Goal: Navigation & Orientation: Find specific page/section

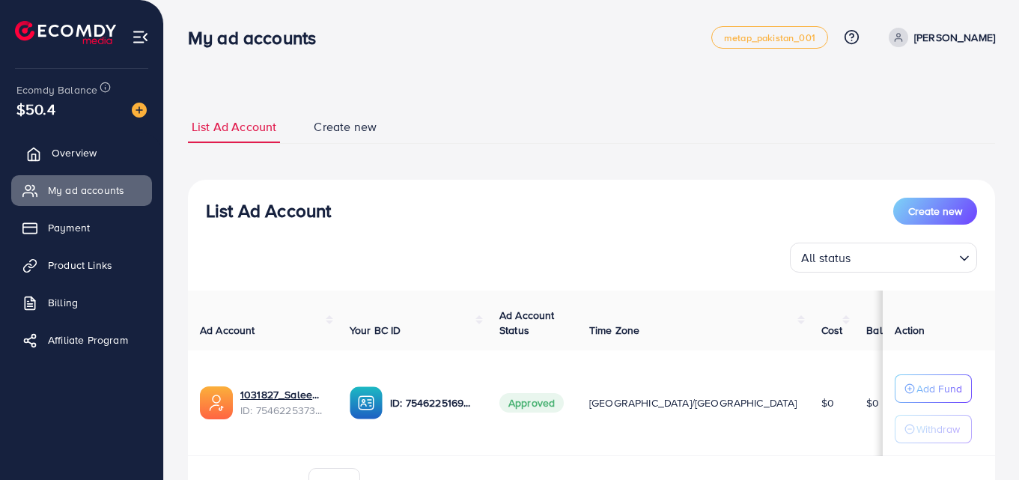
click at [72, 157] on span "Overview" at bounding box center [74, 152] width 45 height 15
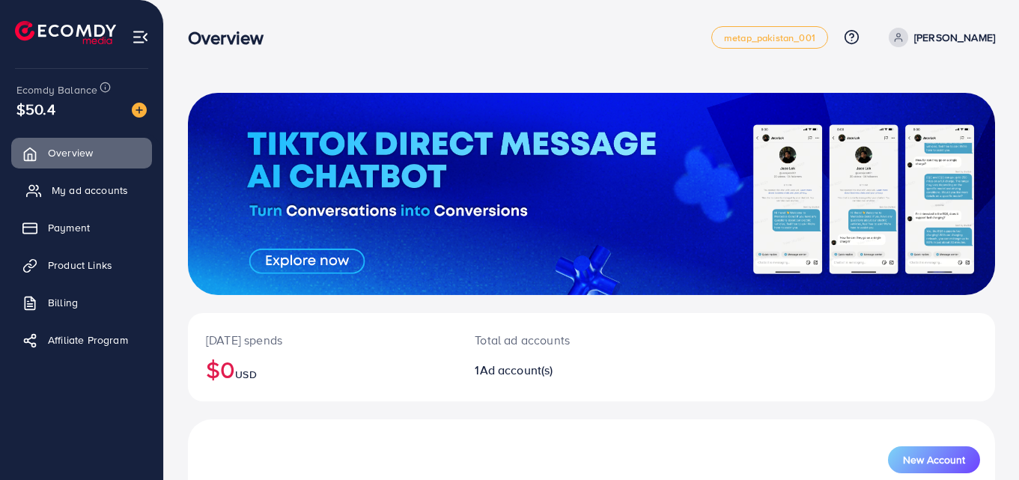
click at [72, 183] on span "My ad accounts" at bounding box center [90, 190] width 76 height 15
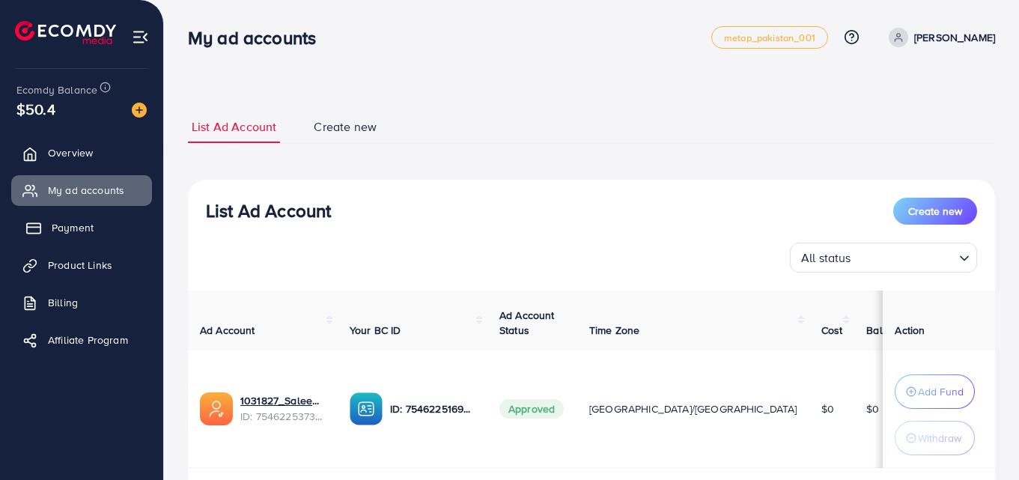
click at [70, 228] on span "Payment" at bounding box center [73, 227] width 42 height 15
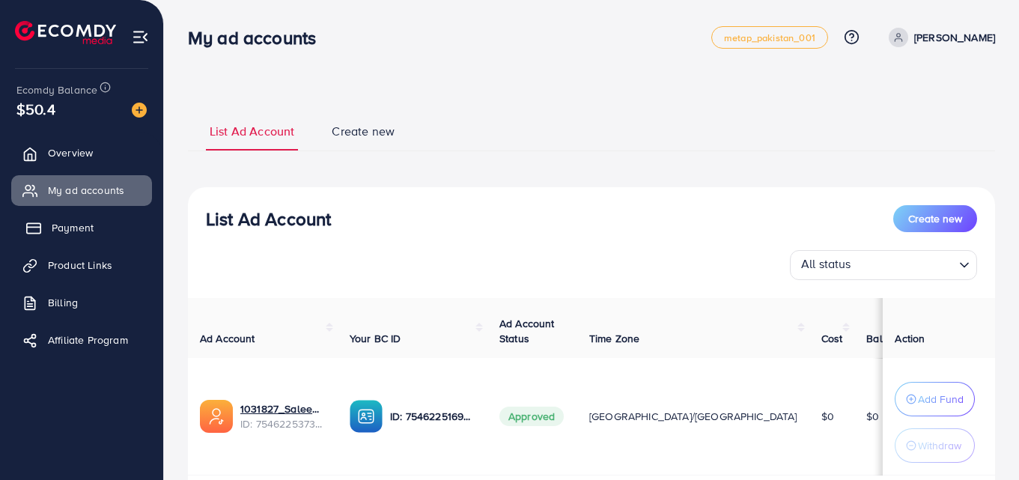
click at [70, 228] on span "Payment" at bounding box center [73, 227] width 42 height 15
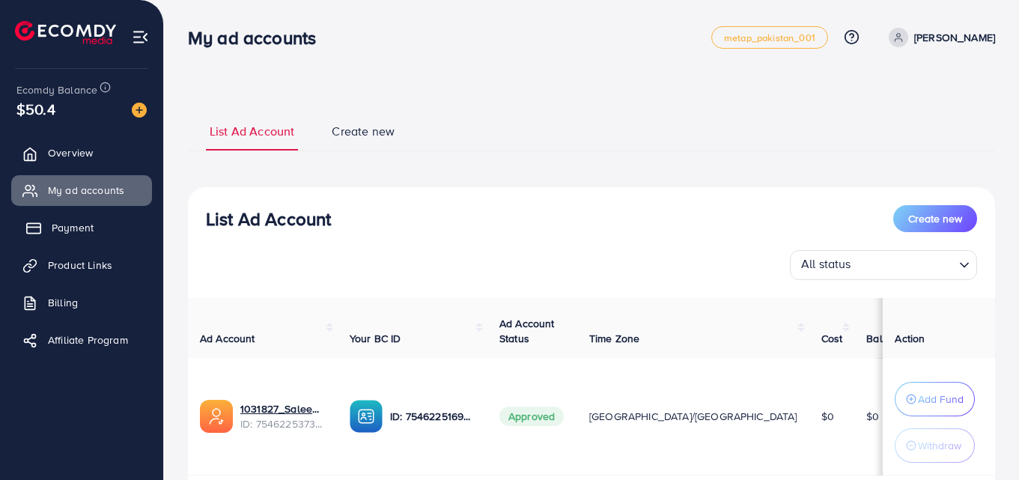
click at [70, 228] on span "Payment" at bounding box center [73, 227] width 42 height 15
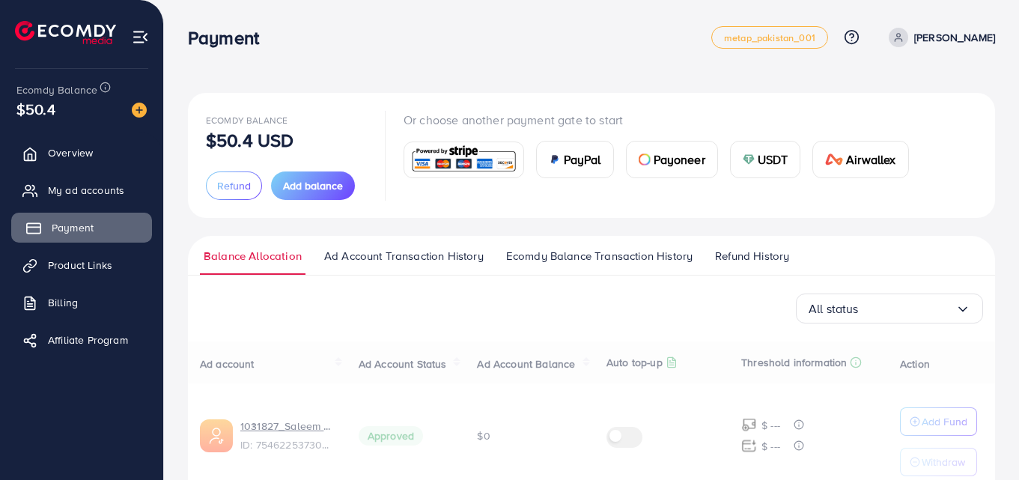
click at [70, 228] on span "Payment" at bounding box center [73, 227] width 42 height 15
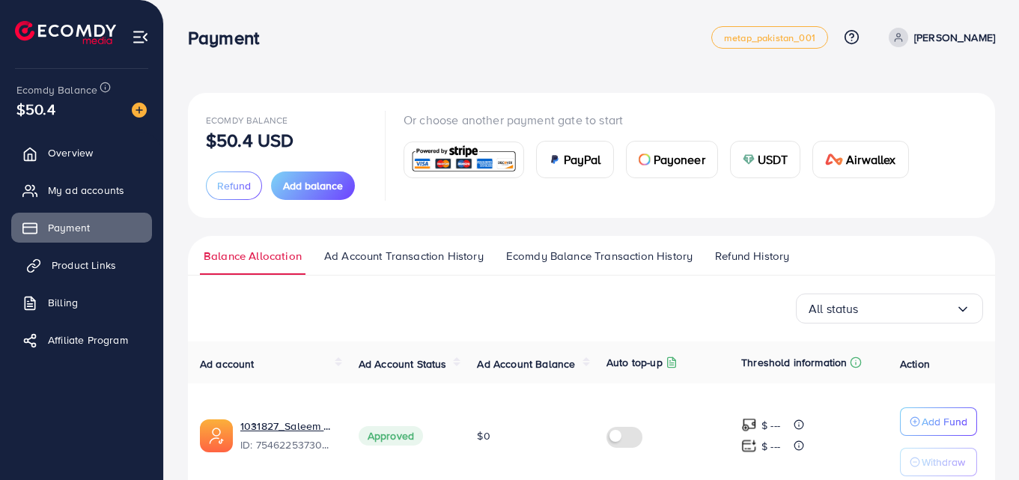
click at [92, 260] on span "Product Links" at bounding box center [84, 265] width 64 height 15
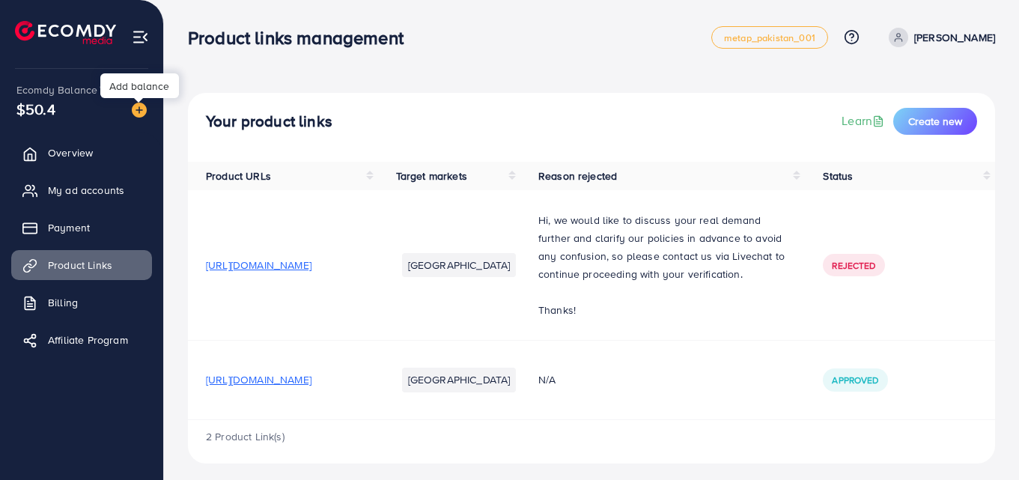
click at [140, 112] on img at bounding box center [139, 110] width 15 height 15
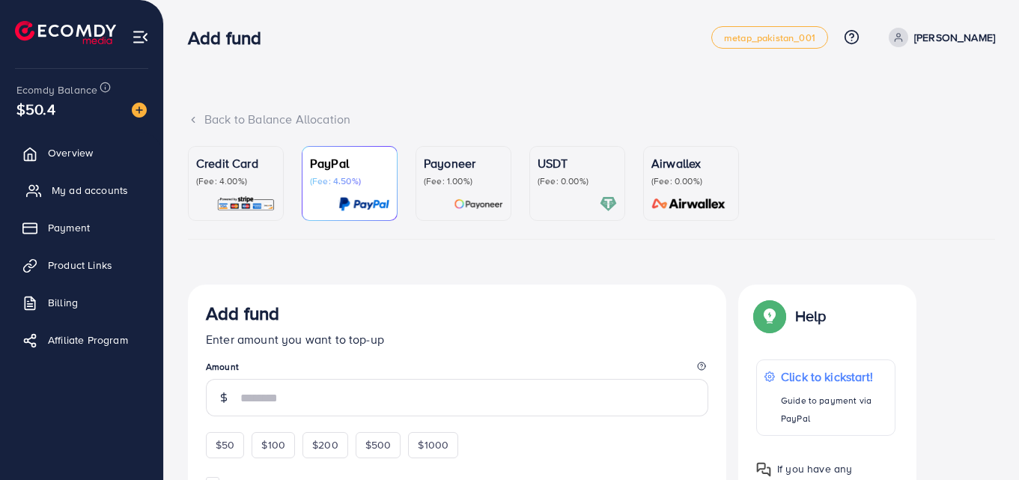
click at [112, 186] on span "My ad accounts" at bounding box center [90, 190] width 76 height 15
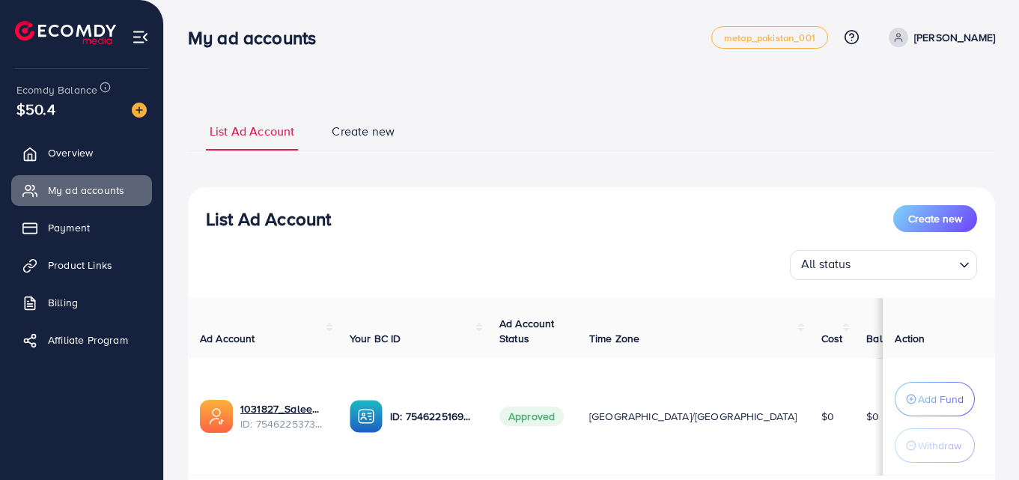
click at [901, 39] on icon at bounding box center [898, 40] width 7 height 3
